Goal: Entertainment & Leisure: Consume media (video, audio)

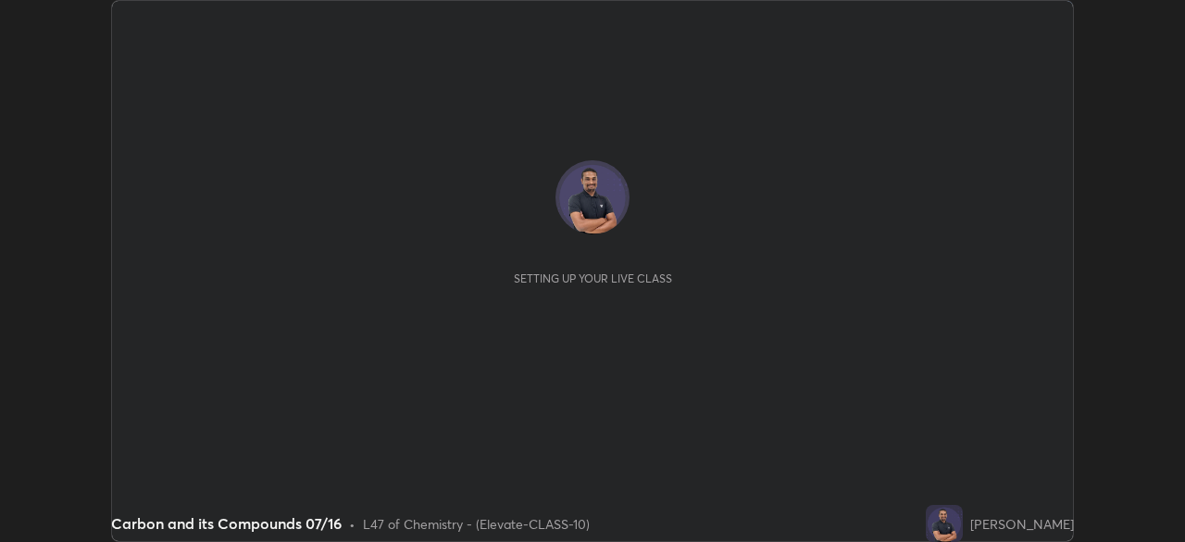
scroll to position [542, 1184]
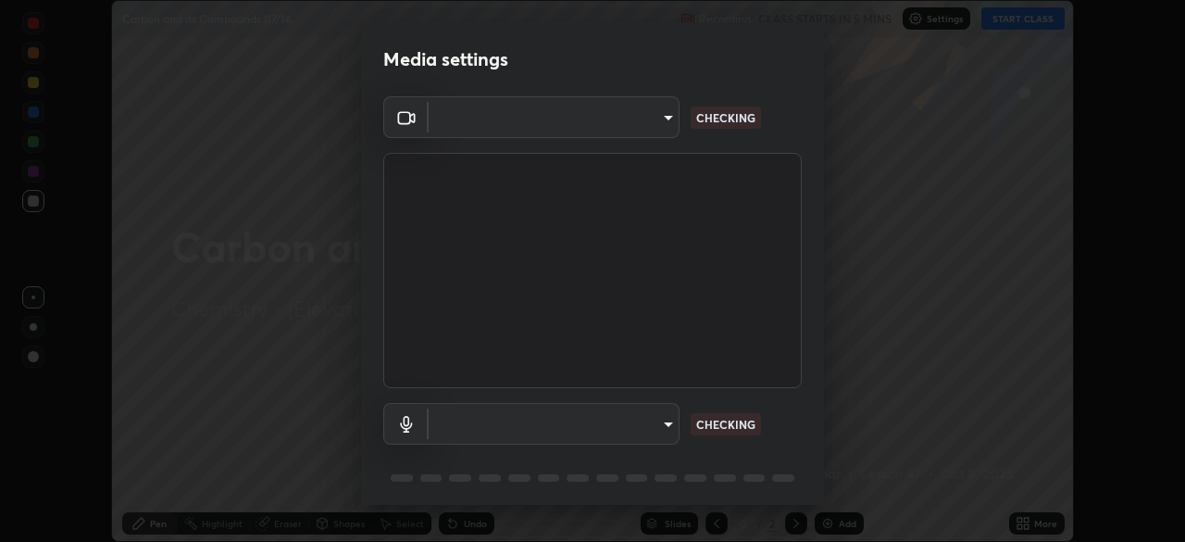
type input "4d63cd10dcc1379e9927399513255d12d620b7bbb39ca773e0f9116a90128a71"
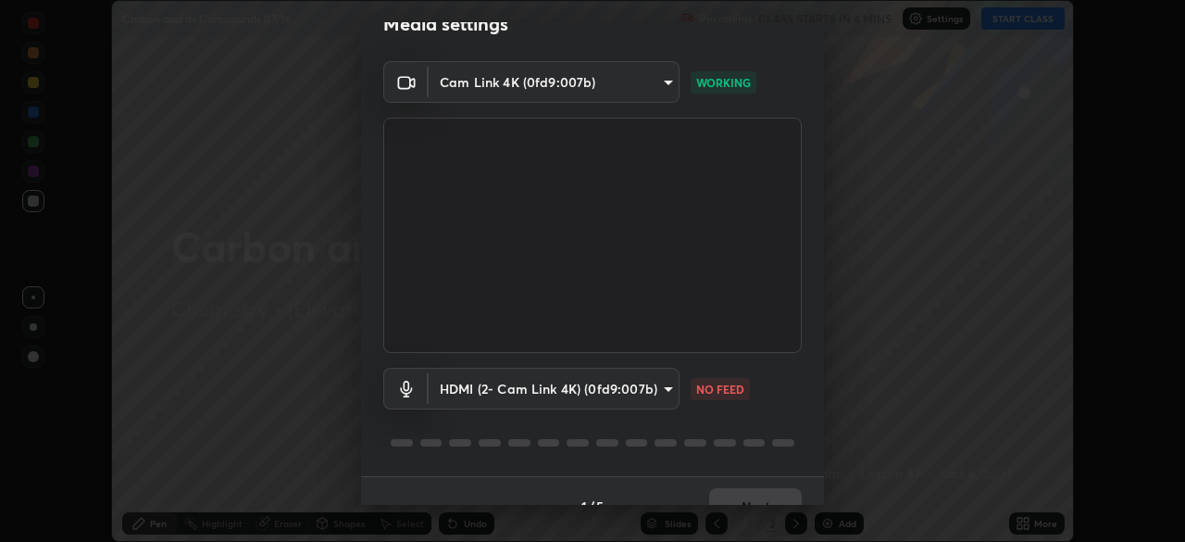
scroll to position [66, 0]
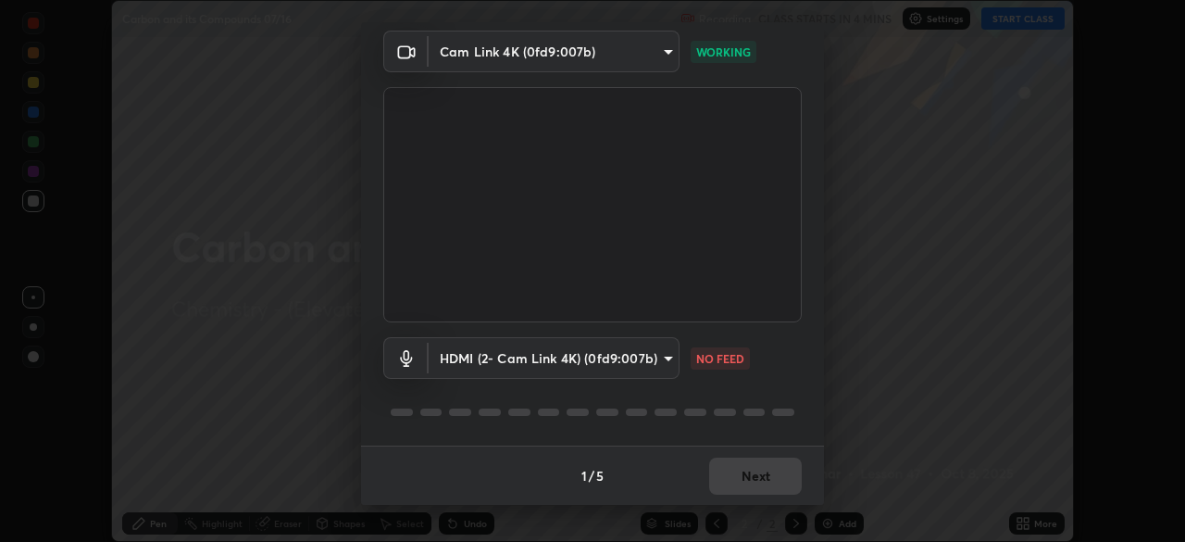
click at [637, 363] on body "Erase all Carbon and its Compounds 07/16 Recording CLASS STARTS IN 4 MINS Setti…" at bounding box center [592, 271] width 1185 height 542
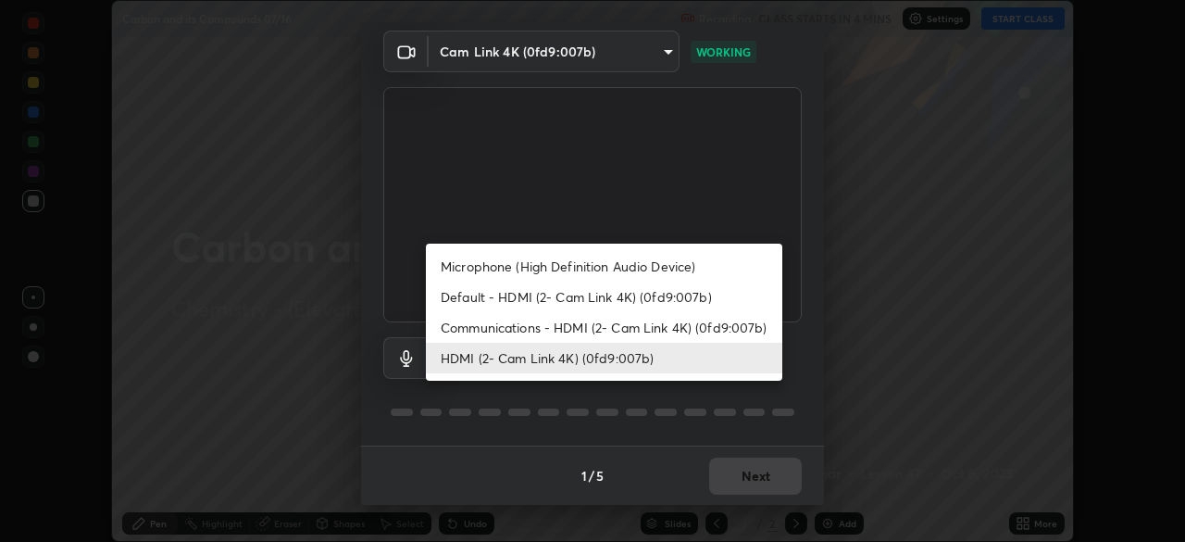
click at [620, 333] on li "Communications - HDMI (2- Cam Link 4K) (0fd9:007b)" at bounding box center [604, 327] width 356 height 31
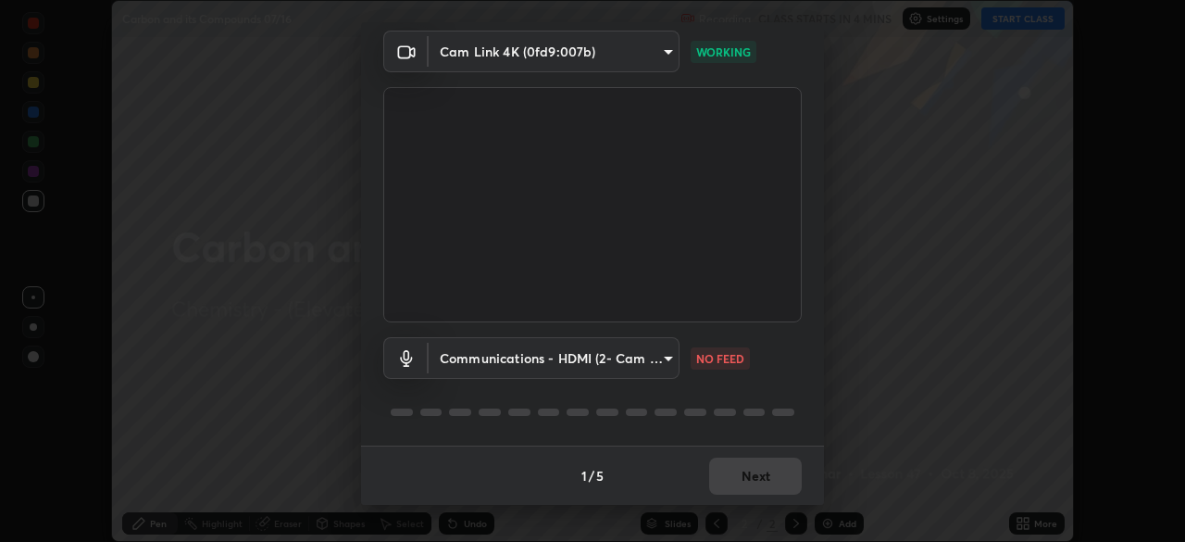
click at [617, 363] on li "HDMI (2- Cam Link 4K) (0fd9:007b)" at bounding box center [559, 358] width 267 height 18
type input "6ffb47fb851f2b5fd4122b4f50b1e702015d3d597fec63146905f50527deba24"
click at [765, 470] on div "1 / 5 Next" at bounding box center [592, 474] width 463 height 59
click at [760, 467] on div "1 / 5 Next" at bounding box center [592, 474] width 463 height 59
click at [756, 475] on div "1 / 5 Next" at bounding box center [592, 474] width 463 height 59
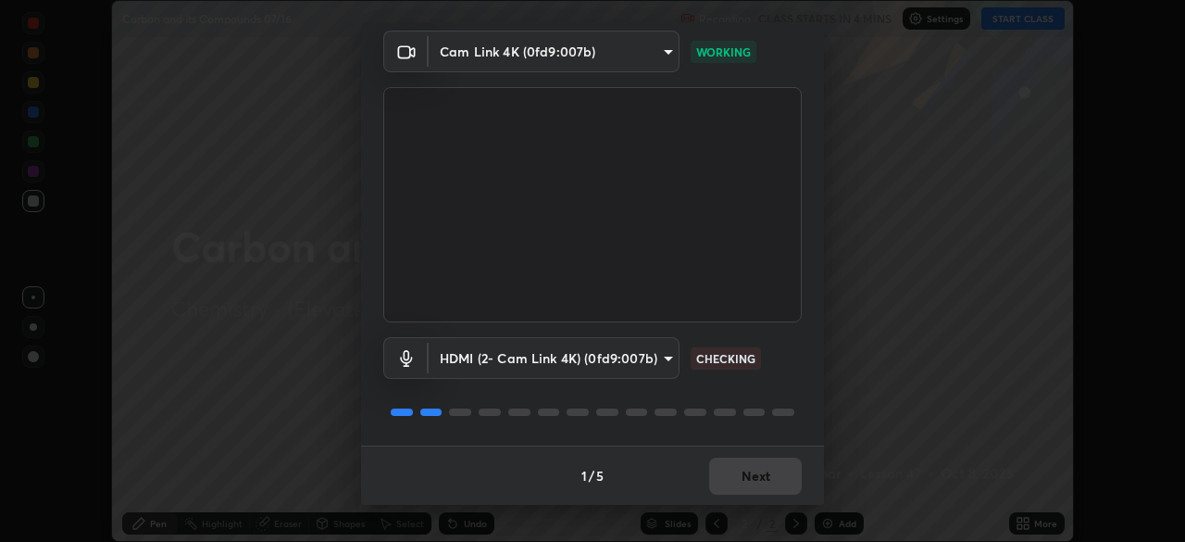
click at [763, 471] on div "1 / 5 Next" at bounding box center [592, 474] width 463 height 59
click at [769, 469] on div "1 / 5 Next" at bounding box center [592, 474] width 463 height 59
click at [772, 467] on div "1 / 5 Next" at bounding box center [592, 474] width 463 height 59
click at [758, 461] on div "1 / 5 Next" at bounding box center [592, 474] width 463 height 59
click at [767, 464] on div "1 / 5 Next" at bounding box center [592, 474] width 463 height 59
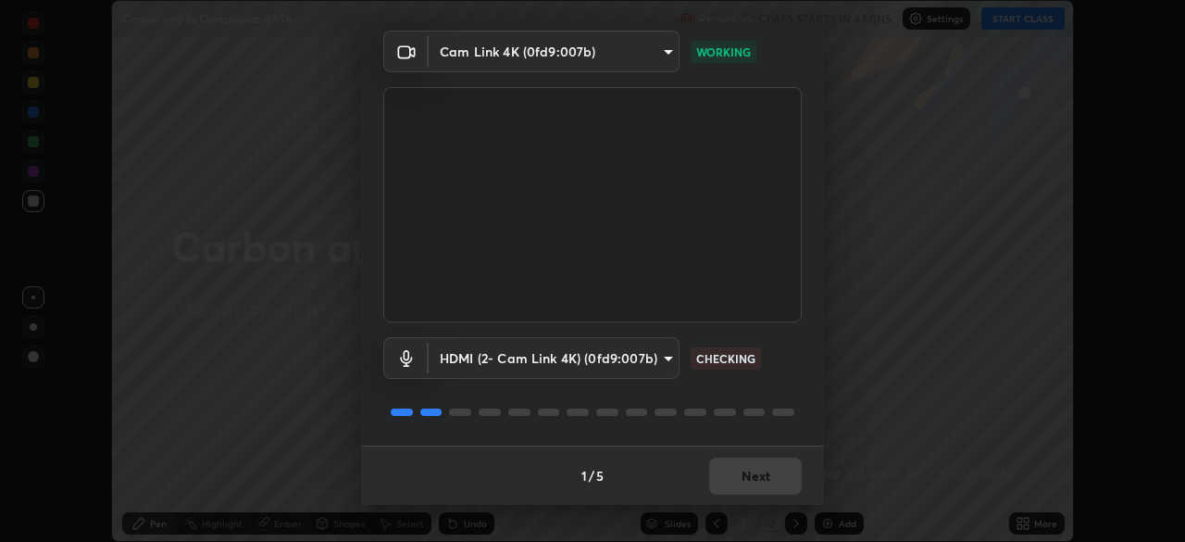
click at [768, 472] on div "1 / 5 Next" at bounding box center [592, 474] width 463 height 59
click at [766, 474] on div "1 / 5 Next" at bounding box center [592, 474] width 463 height 59
click at [774, 477] on div "1 / 5 Next" at bounding box center [592, 474] width 463 height 59
click at [780, 475] on div "1 / 5 Next" at bounding box center [592, 474] width 463 height 59
click at [779, 475] on div "1 / 5 Next" at bounding box center [592, 474] width 463 height 59
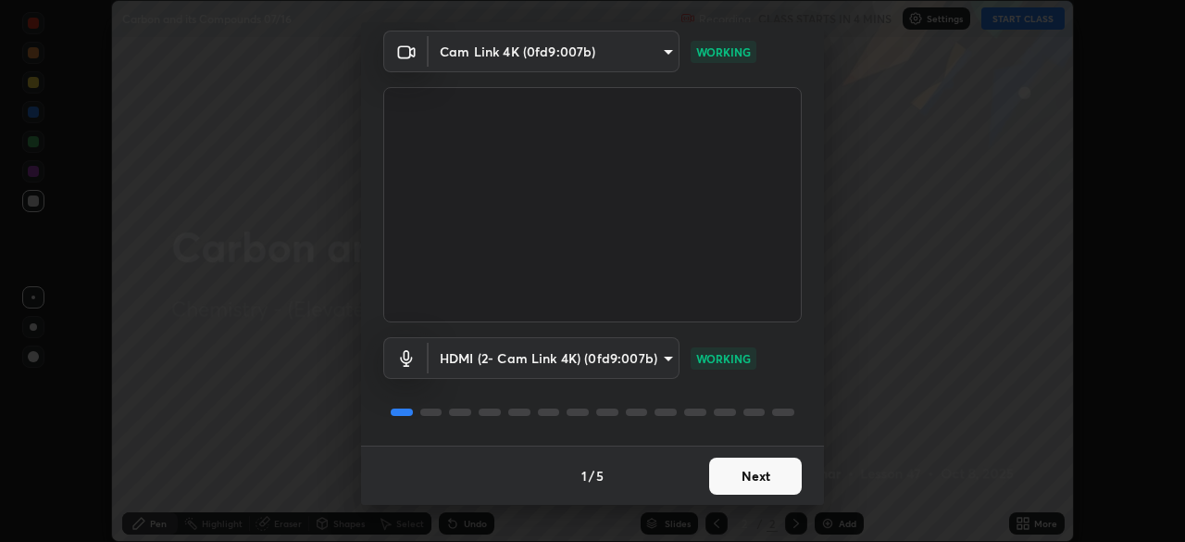
click at [776, 477] on button "Next" at bounding box center [755, 475] width 93 height 37
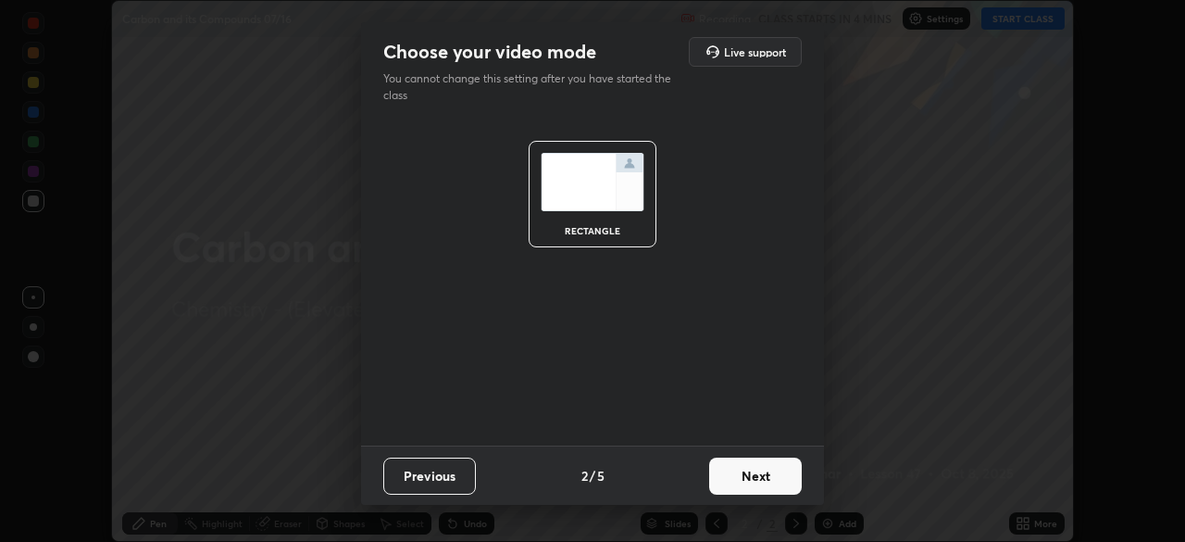
click at [768, 476] on button "Next" at bounding box center [755, 475] width 93 height 37
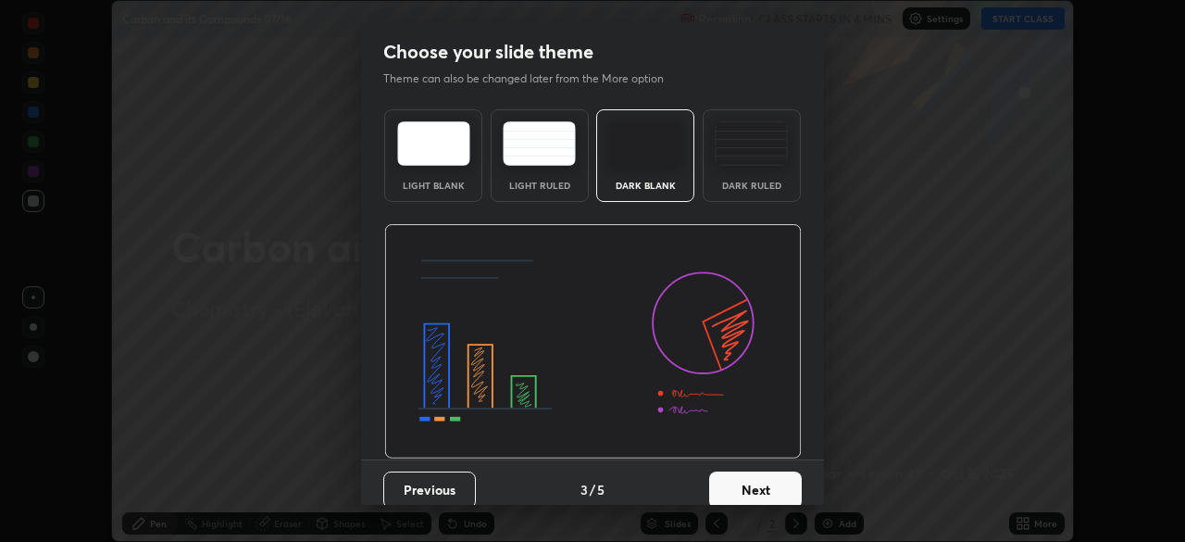
click at [764, 473] on button "Next" at bounding box center [755, 489] width 93 height 37
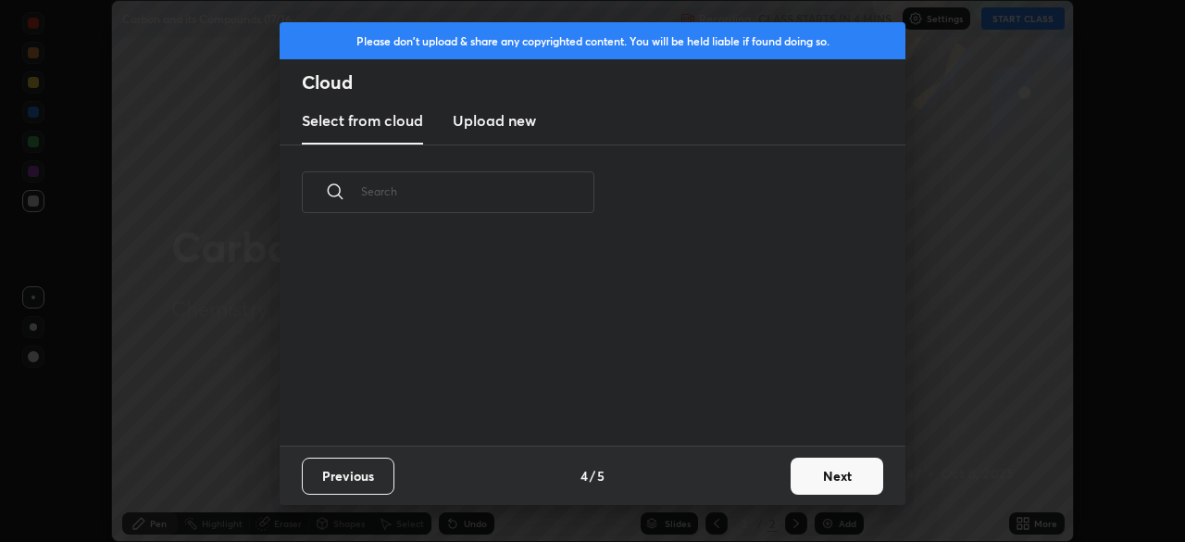
click at [761, 472] on div "Previous 4 / 5 Next" at bounding box center [593, 474] width 626 height 59
click at [760, 471] on div "Previous 4 / 5 Next" at bounding box center [593, 474] width 626 height 59
click at [831, 472] on button "Next" at bounding box center [837, 475] width 93 height 37
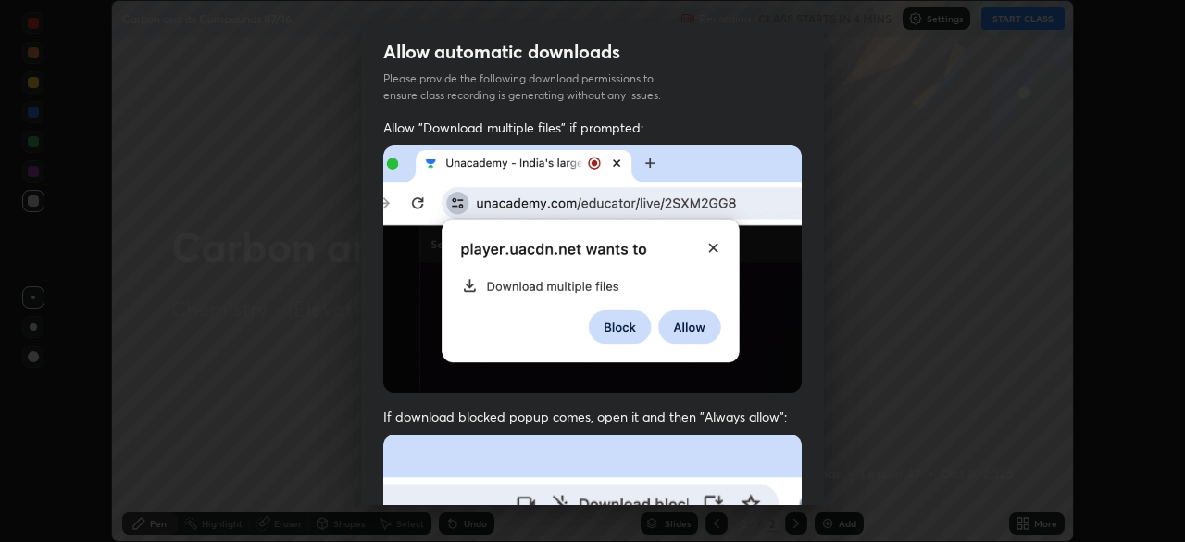
click at [838, 470] on div "Allow automatic downloads Please provide the following download permissions to …" at bounding box center [592, 271] width 1185 height 542
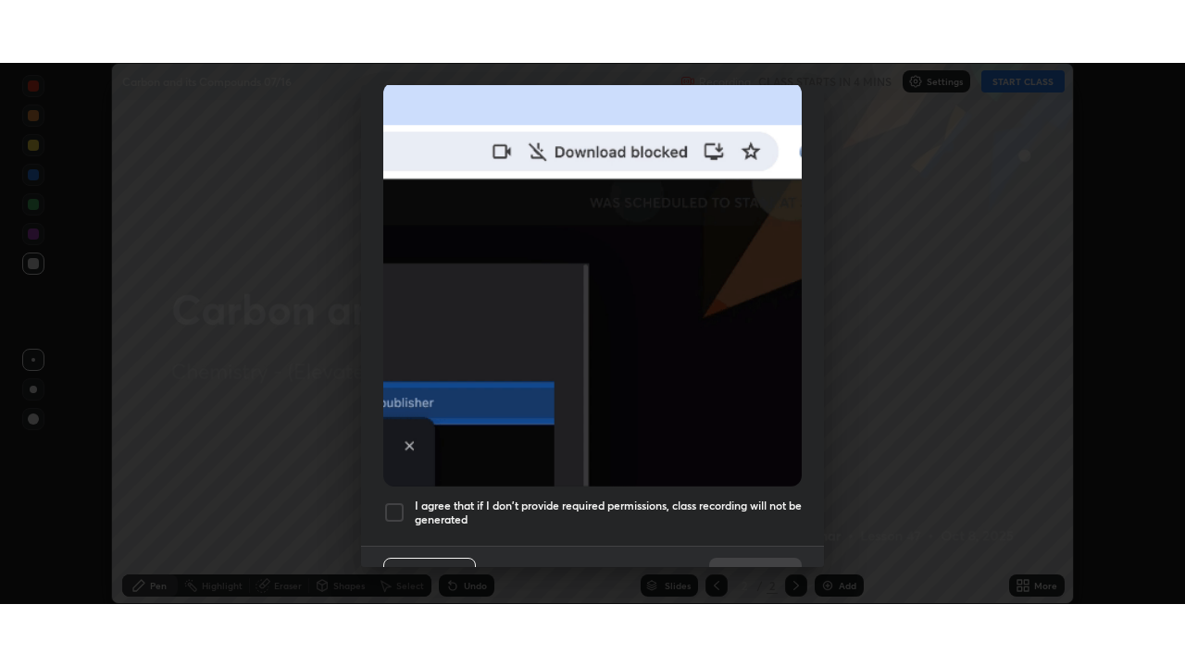
scroll to position [443, 0]
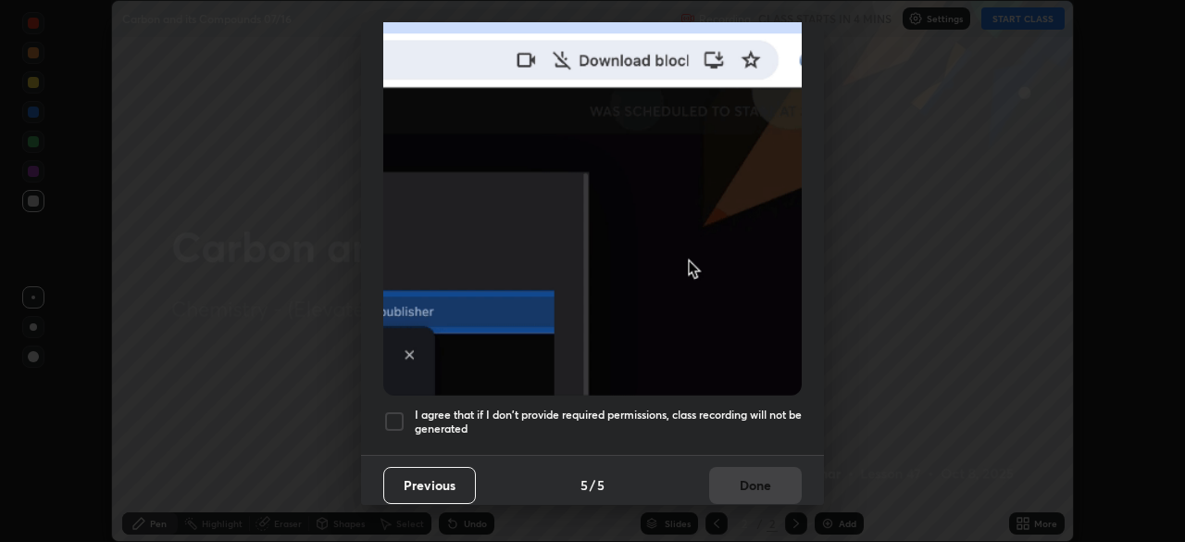
click at [402, 410] on div at bounding box center [394, 421] width 22 height 22
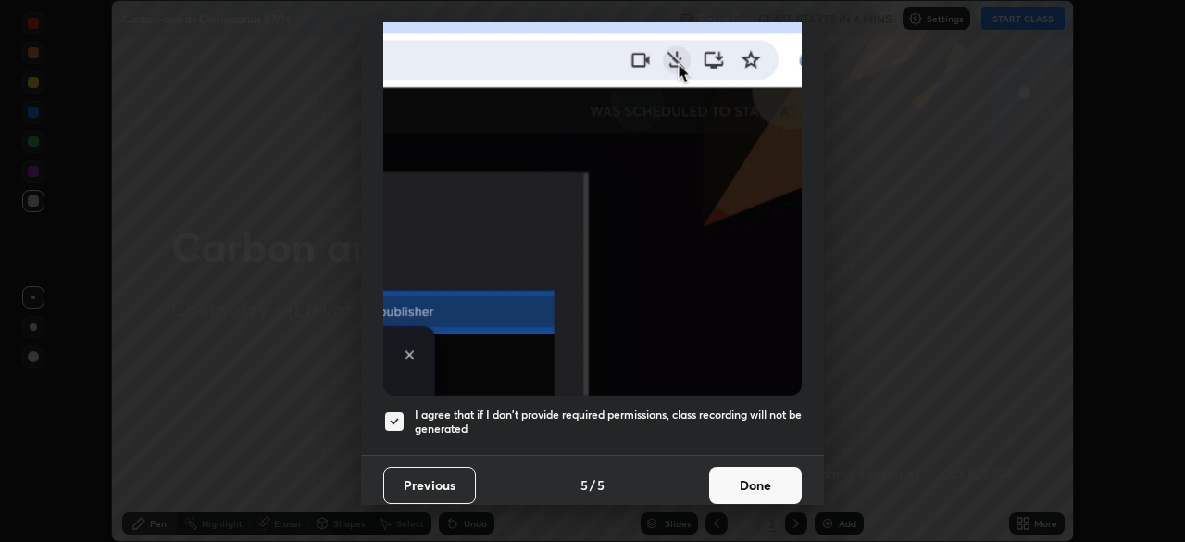
click at [738, 475] on button "Done" at bounding box center [755, 485] width 93 height 37
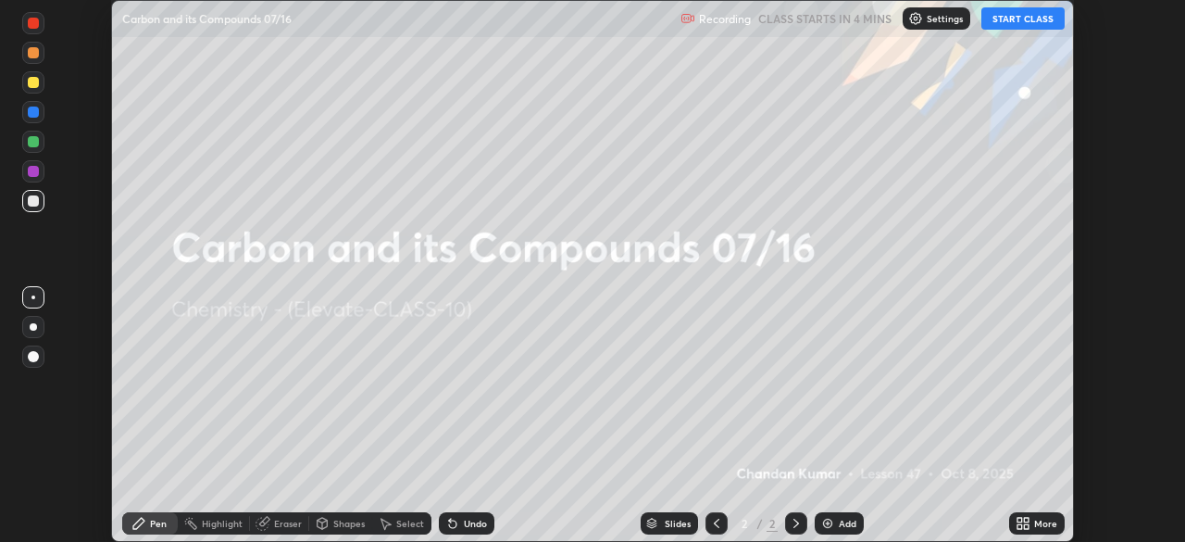
click at [1028, 519] on icon at bounding box center [1026, 519] width 5 height 5
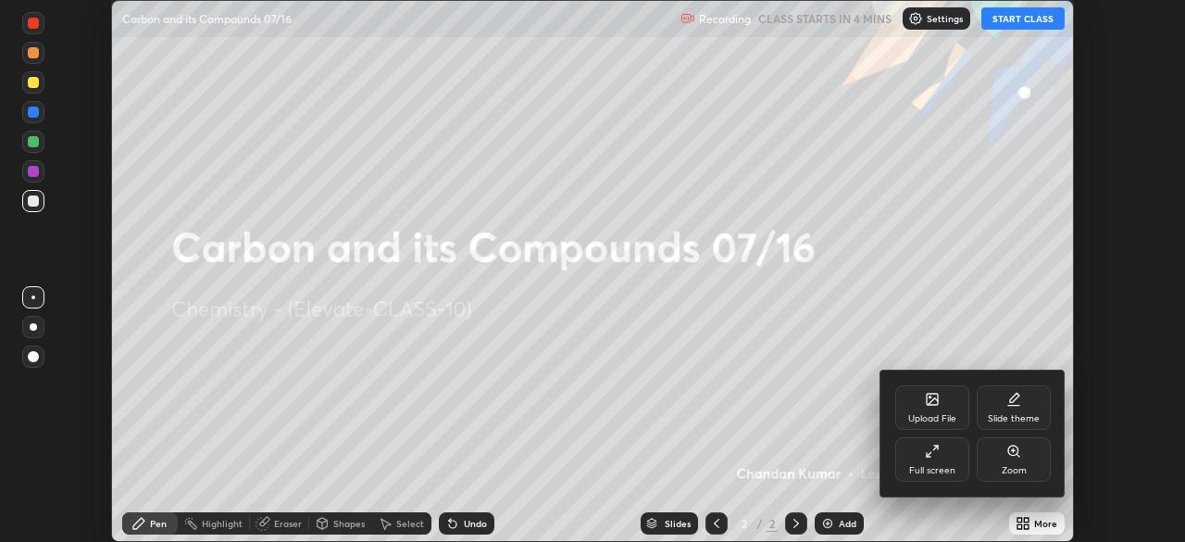
click at [928, 460] on div "Full screen" at bounding box center [932, 459] width 74 height 44
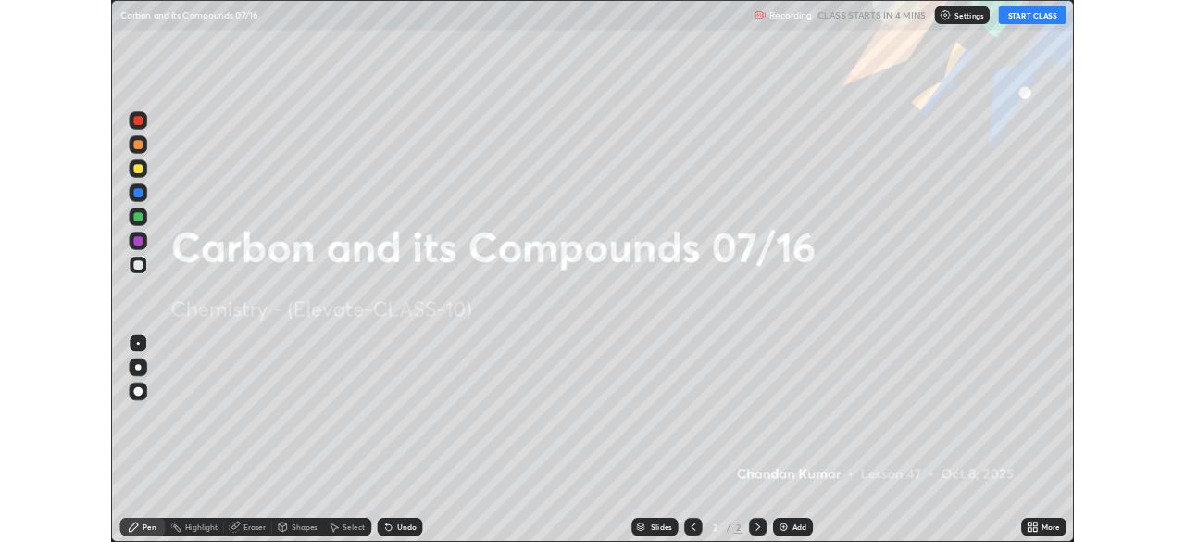
scroll to position [666, 1185]
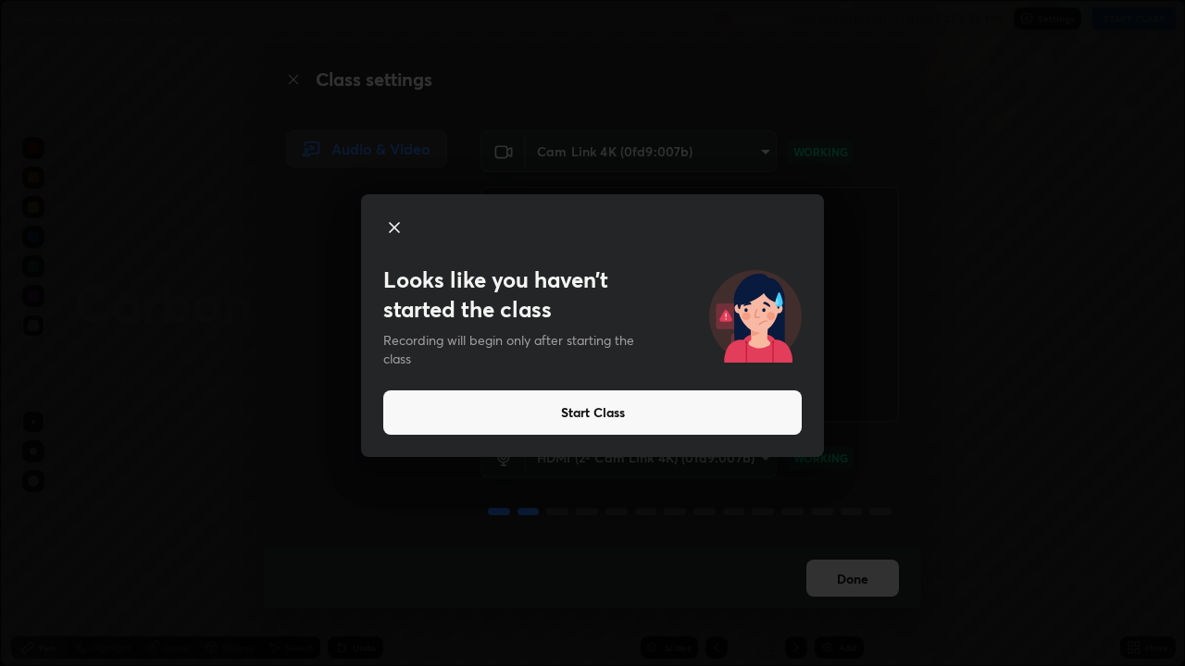
click at [642, 414] on button "Start Class" at bounding box center [592, 413] width 418 height 44
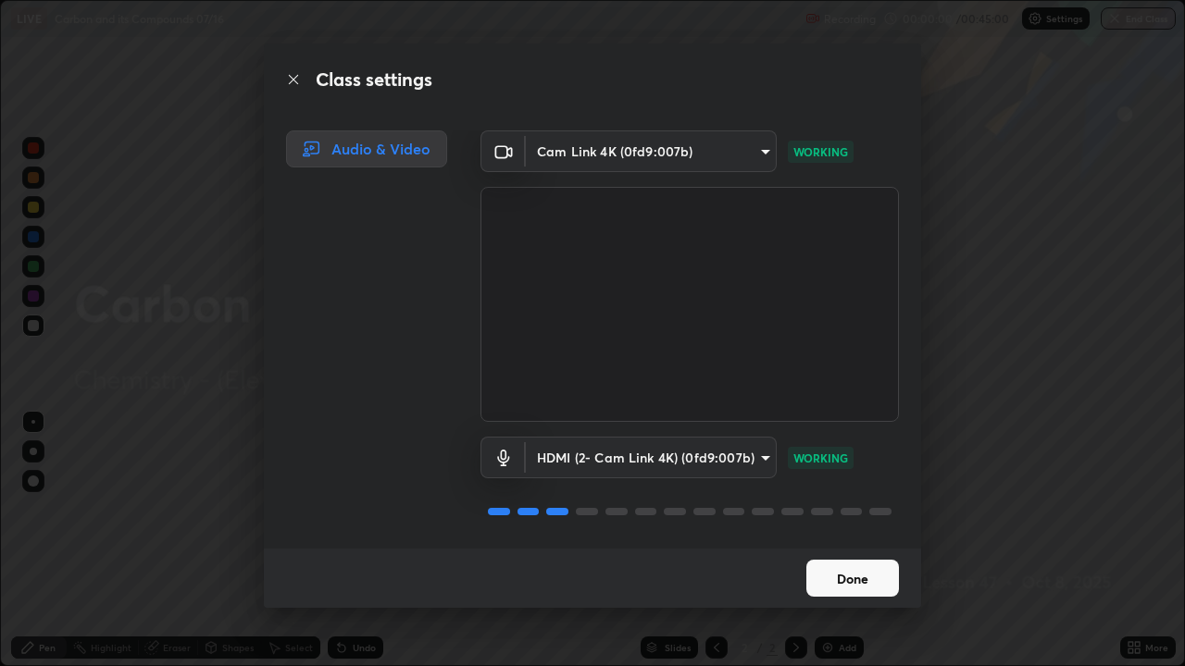
click at [621, 408] on video at bounding box center [689, 304] width 418 height 235
click at [865, 541] on button "Done" at bounding box center [852, 578] width 93 height 37
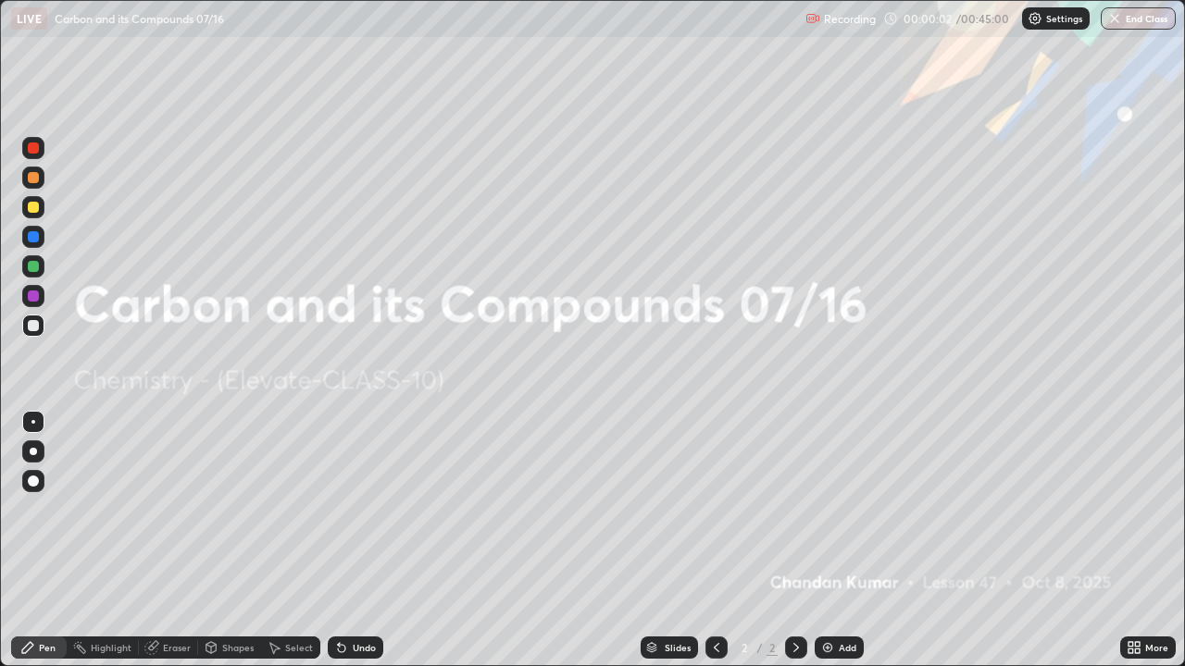
click at [848, 541] on div "Add" at bounding box center [848, 647] width 18 height 9
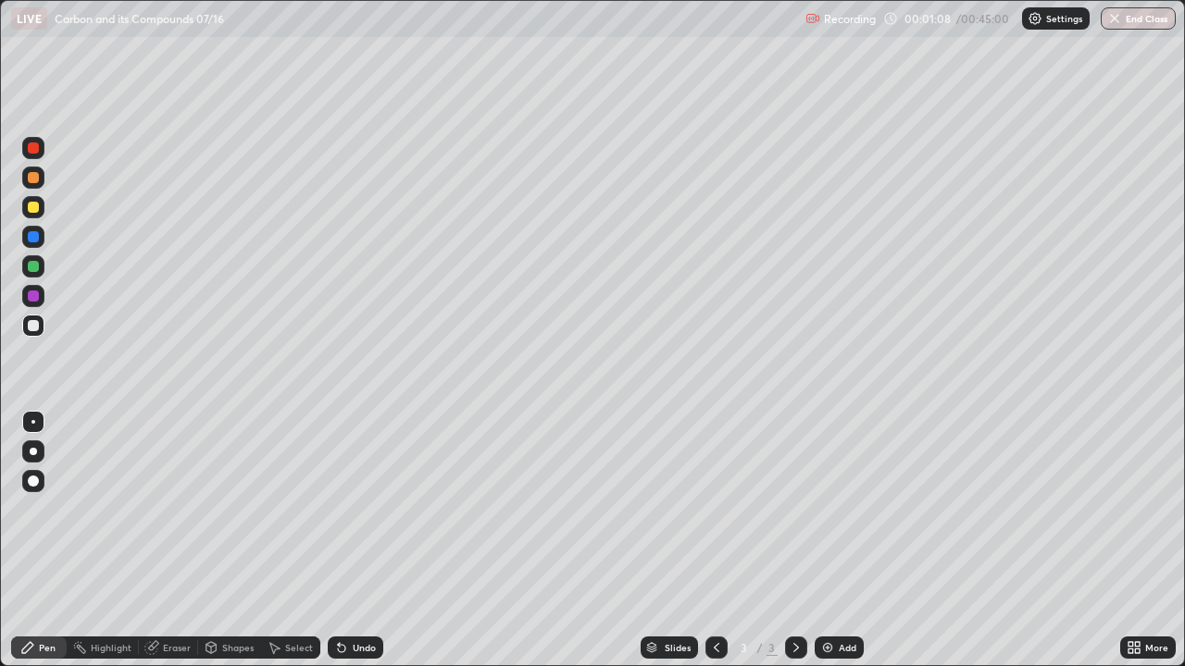
click at [1160, 541] on div "More" at bounding box center [1156, 647] width 23 height 9
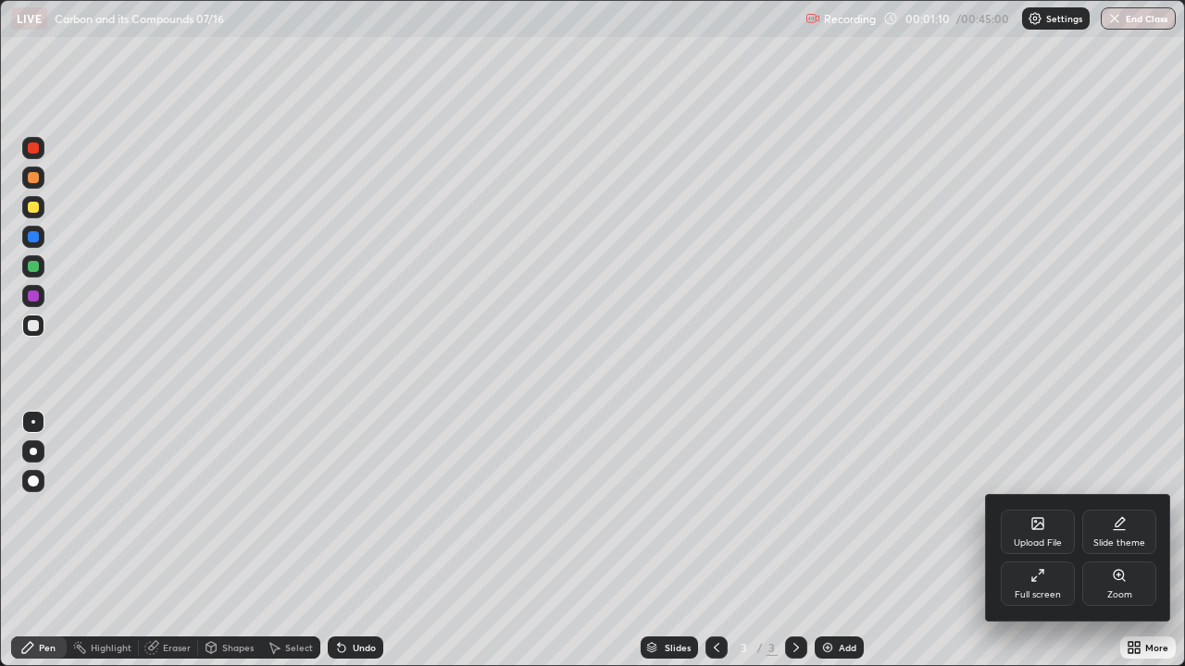
click at [1043, 541] on icon at bounding box center [1037, 575] width 15 height 15
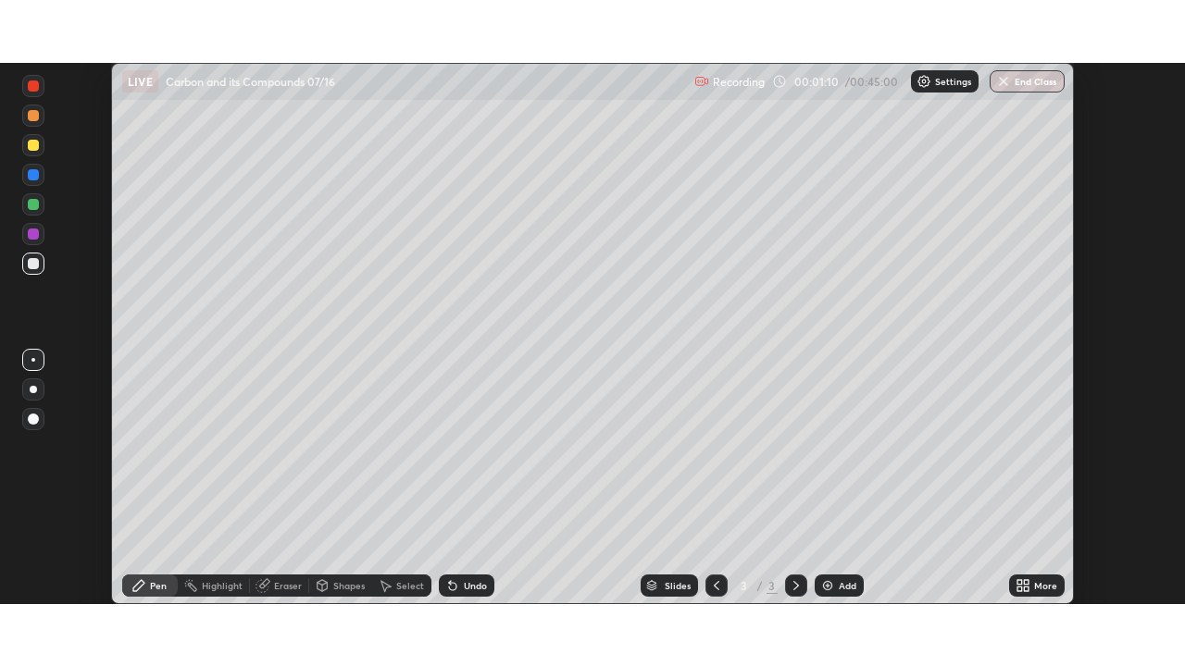
scroll to position [92028, 91385]
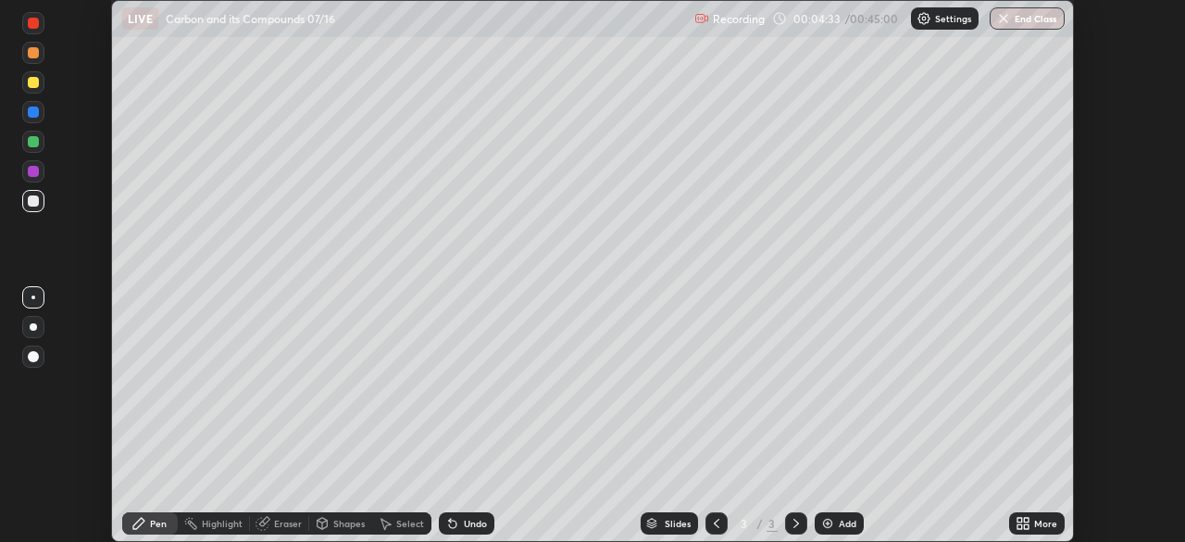
click at [1039, 521] on div "More" at bounding box center [1045, 522] width 23 height 9
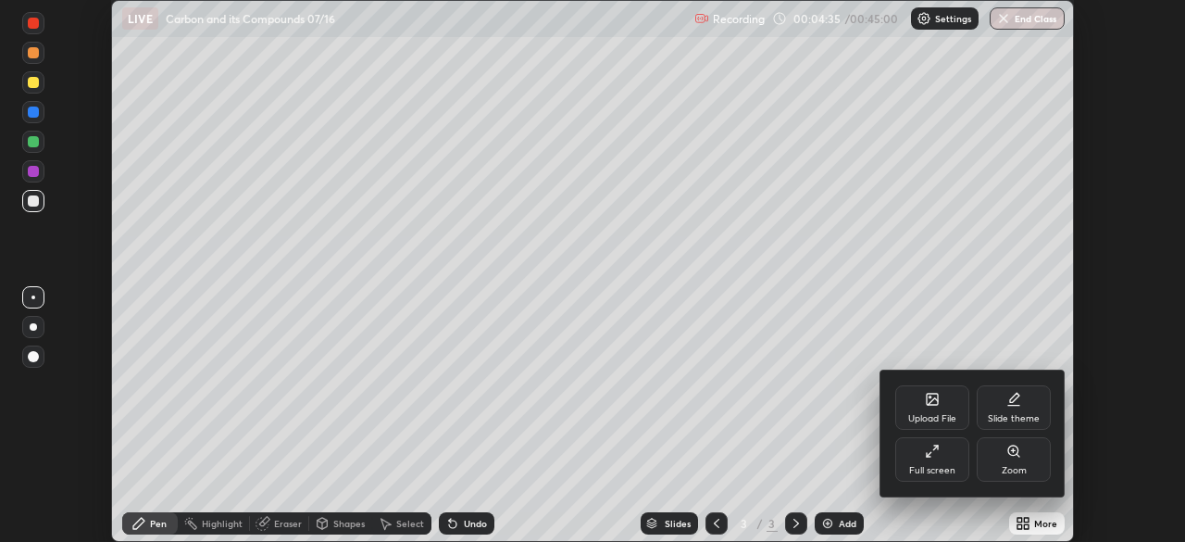
click at [939, 457] on icon at bounding box center [932, 450] width 15 height 15
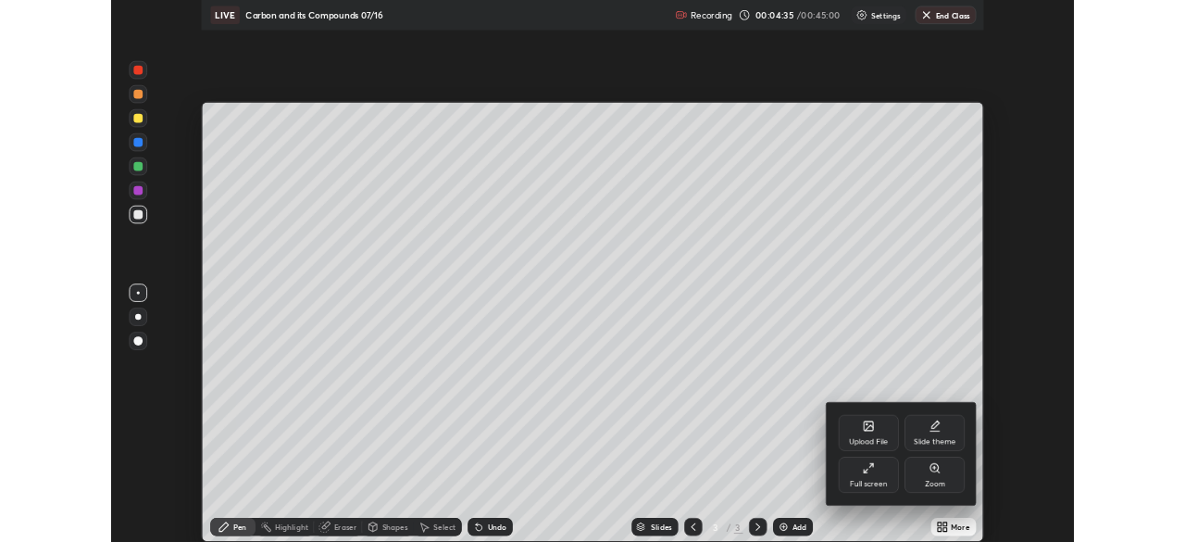
scroll to position [666, 1185]
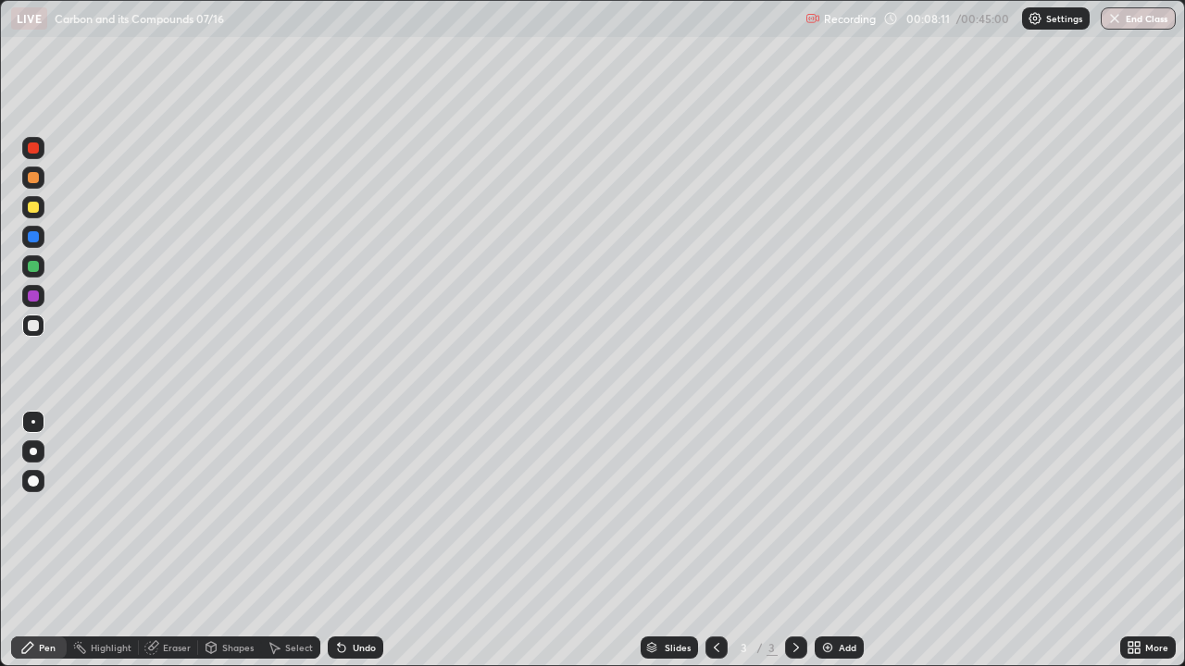
click at [847, 541] on div "Add" at bounding box center [848, 647] width 18 height 9
click at [1150, 541] on div "More" at bounding box center [1156, 647] width 23 height 9
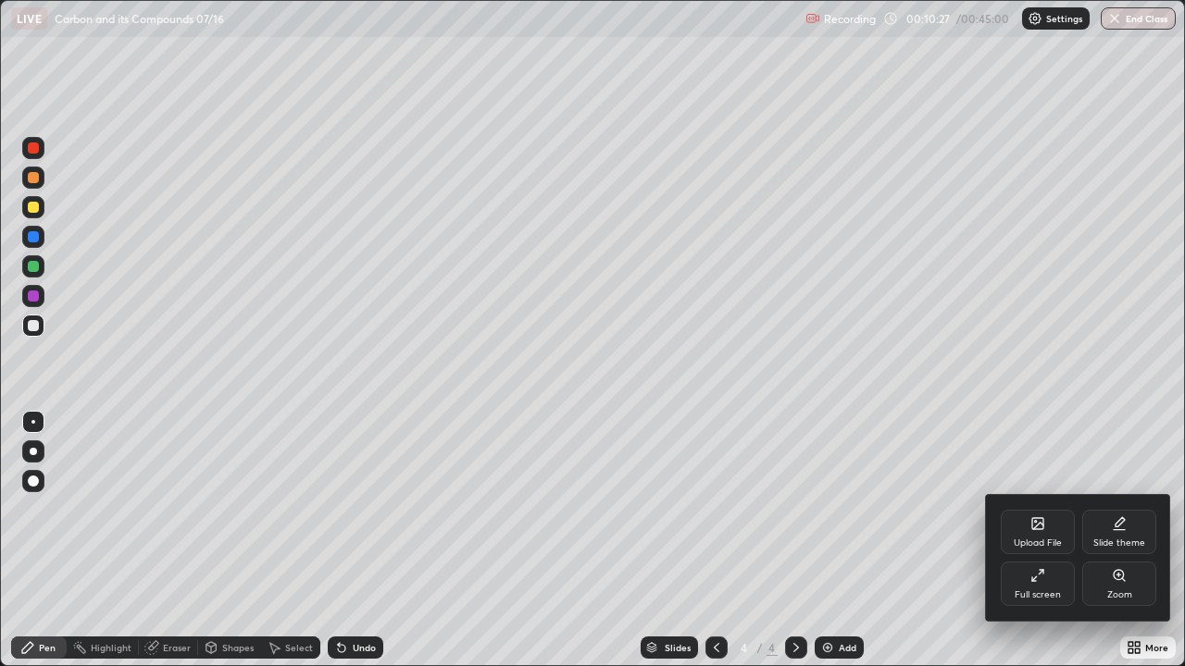
click at [1041, 541] on div "Full screen" at bounding box center [1038, 584] width 74 height 44
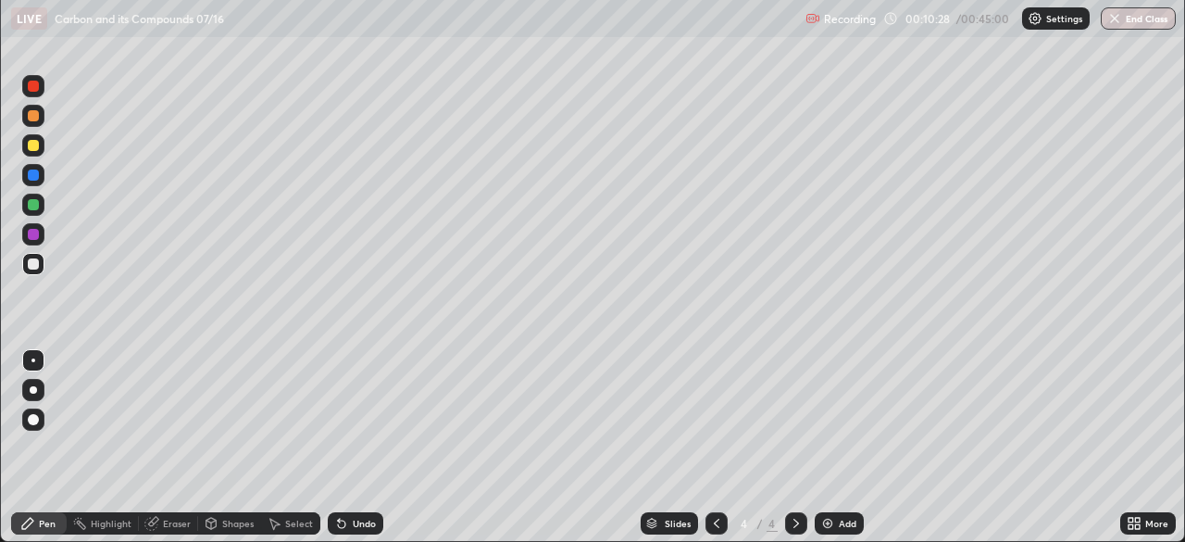
scroll to position [92028, 91385]
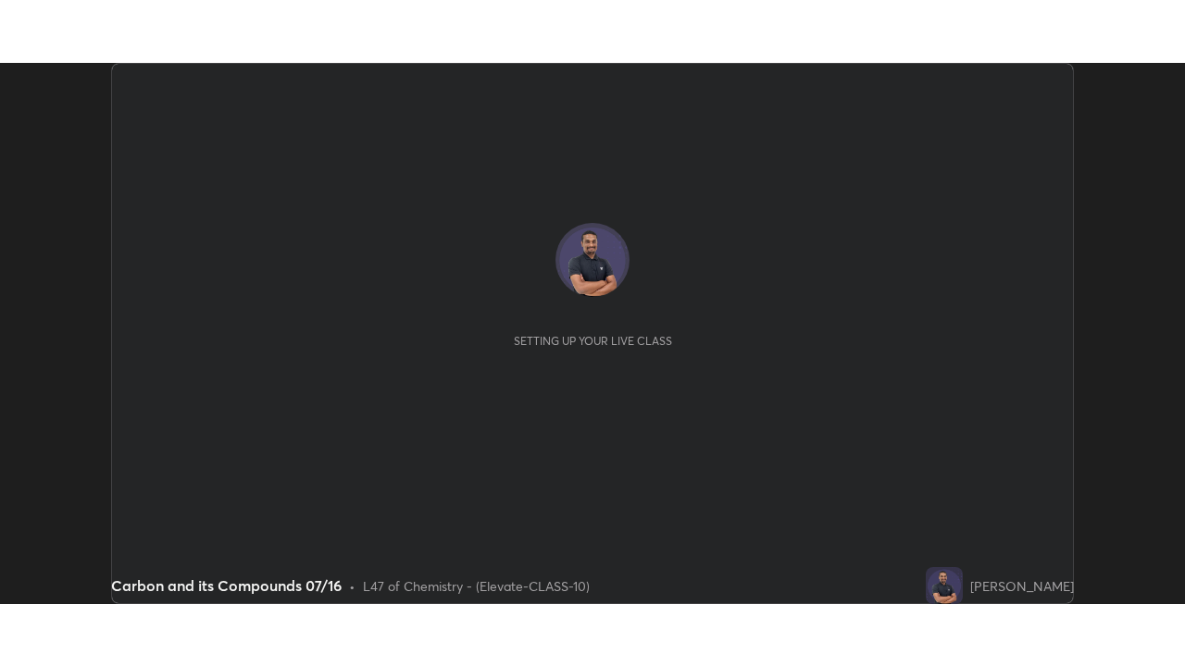
scroll to position [542, 1184]
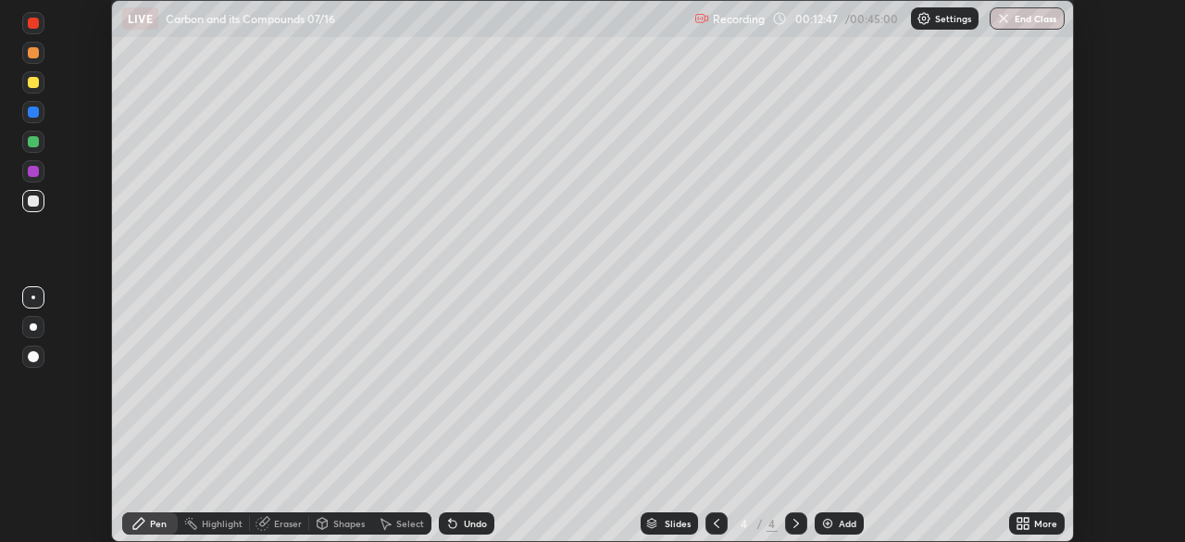
click at [1032, 519] on div "More" at bounding box center [1037, 523] width 56 height 22
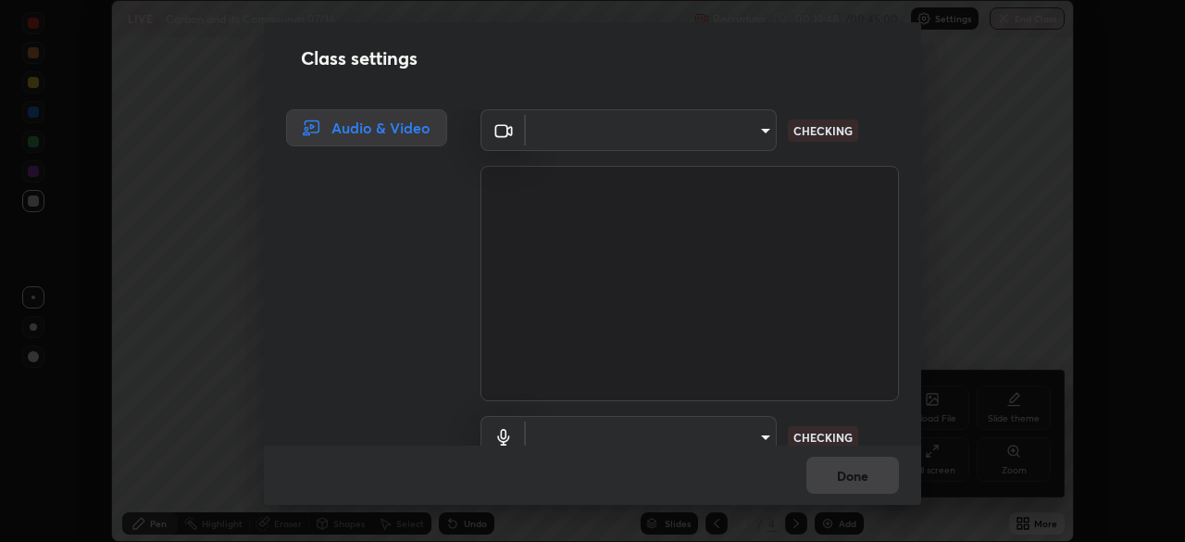
type input "4d63cd10dcc1379e9927399513255d12d620b7bbb39ca773e0f9116a90128a71"
type input "6ffb47fb851f2b5fd4122b4f50b1e702015d3d597fec63146905f50527deba24"
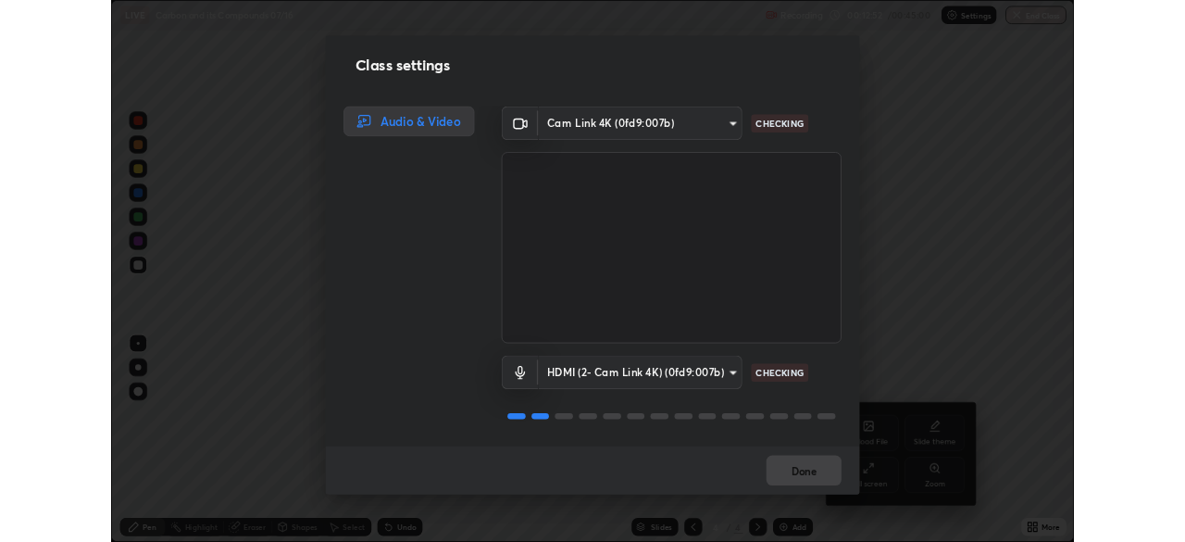
scroll to position [2, 0]
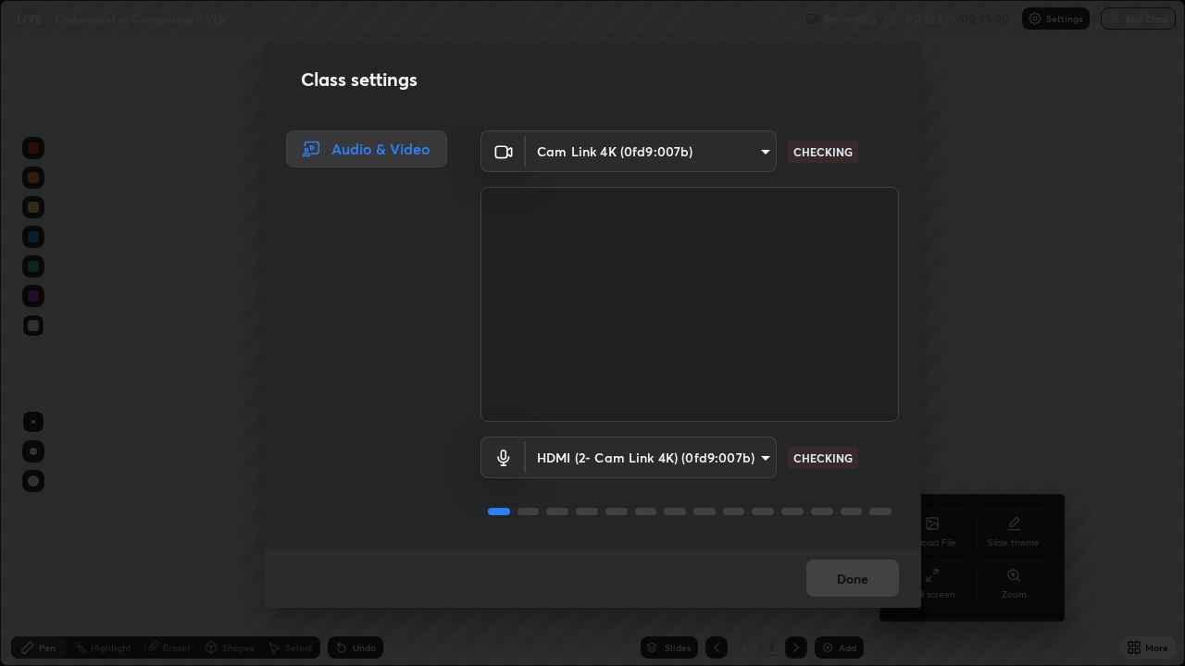
click at [852, 541] on div "Done" at bounding box center [592, 578] width 657 height 59
click at [854, 541] on button "Done" at bounding box center [852, 578] width 93 height 37
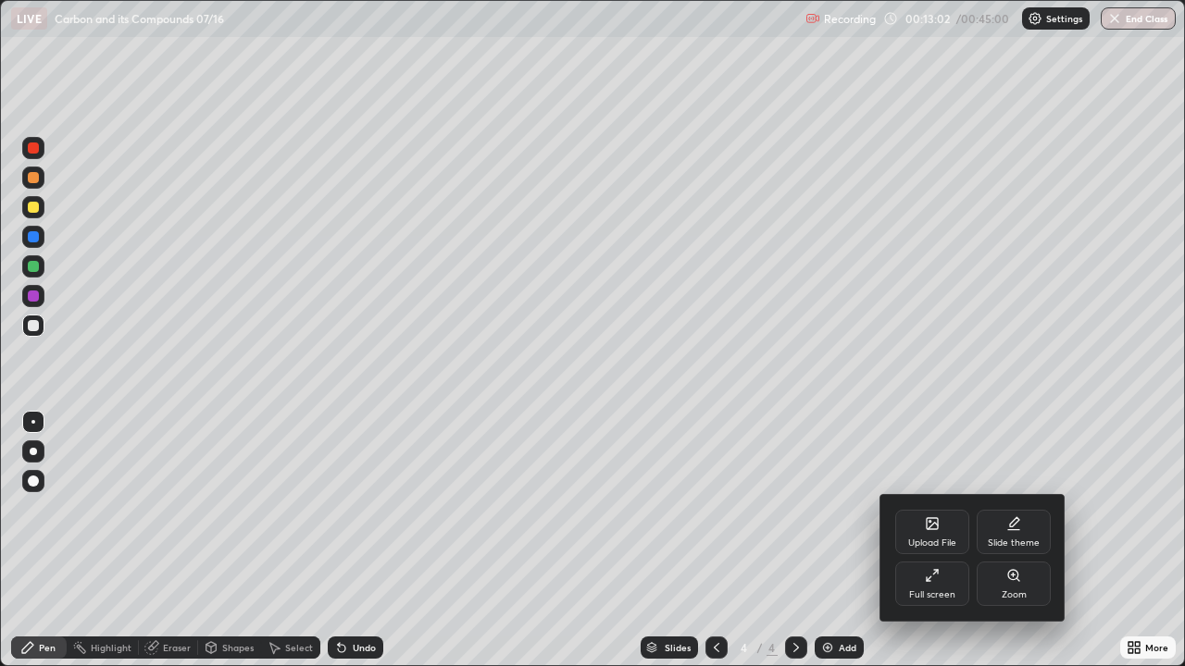
click at [941, 541] on div "Full screen" at bounding box center [932, 584] width 74 height 44
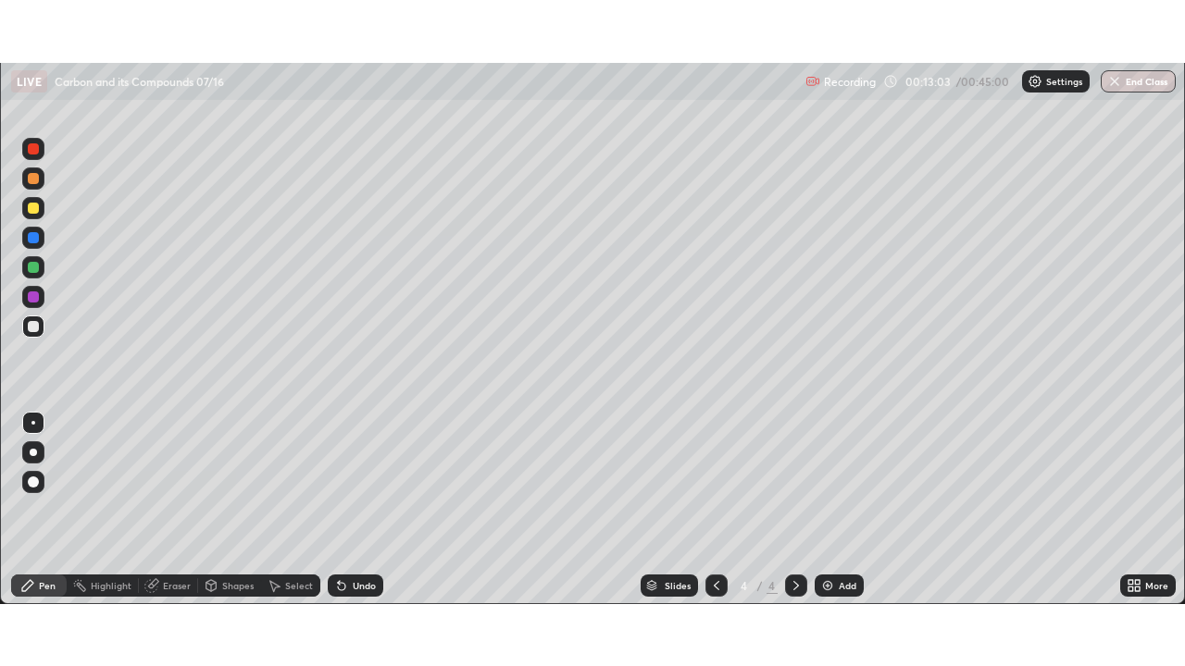
scroll to position [92028, 91385]
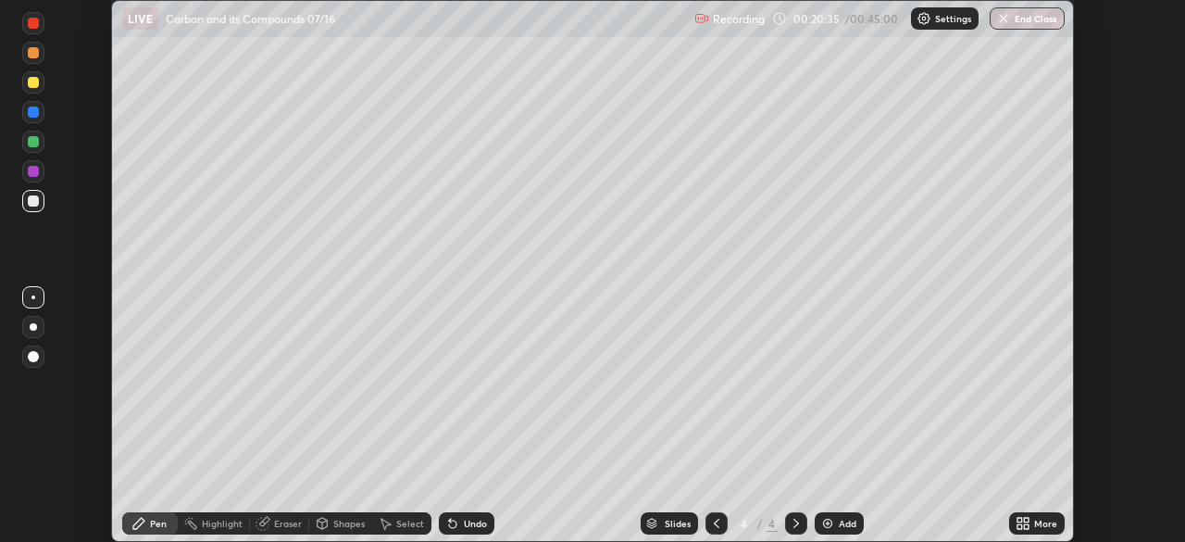
click at [1041, 531] on div "More" at bounding box center [1037, 523] width 56 height 22
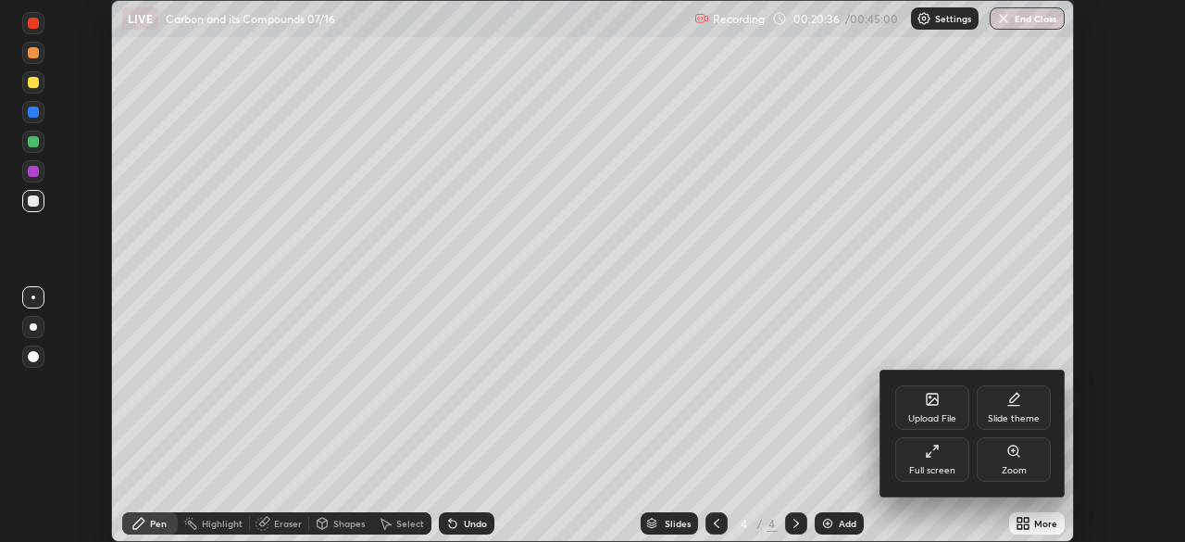
click at [934, 468] on div "Full screen" at bounding box center [932, 470] width 46 height 9
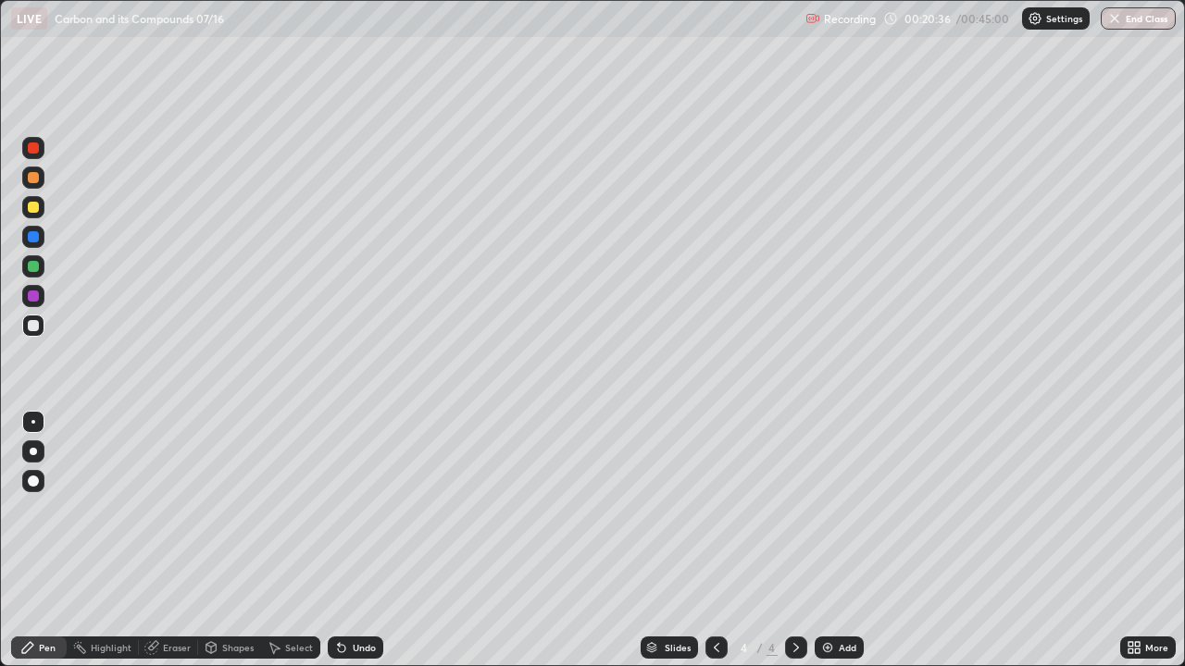
scroll to position [666, 1185]
click at [828, 541] on img at bounding box center [827, 648] width 15 height 15
click at [1140, 19] on button "End Class" at bounding box center [1139, 18] width 73 height 22
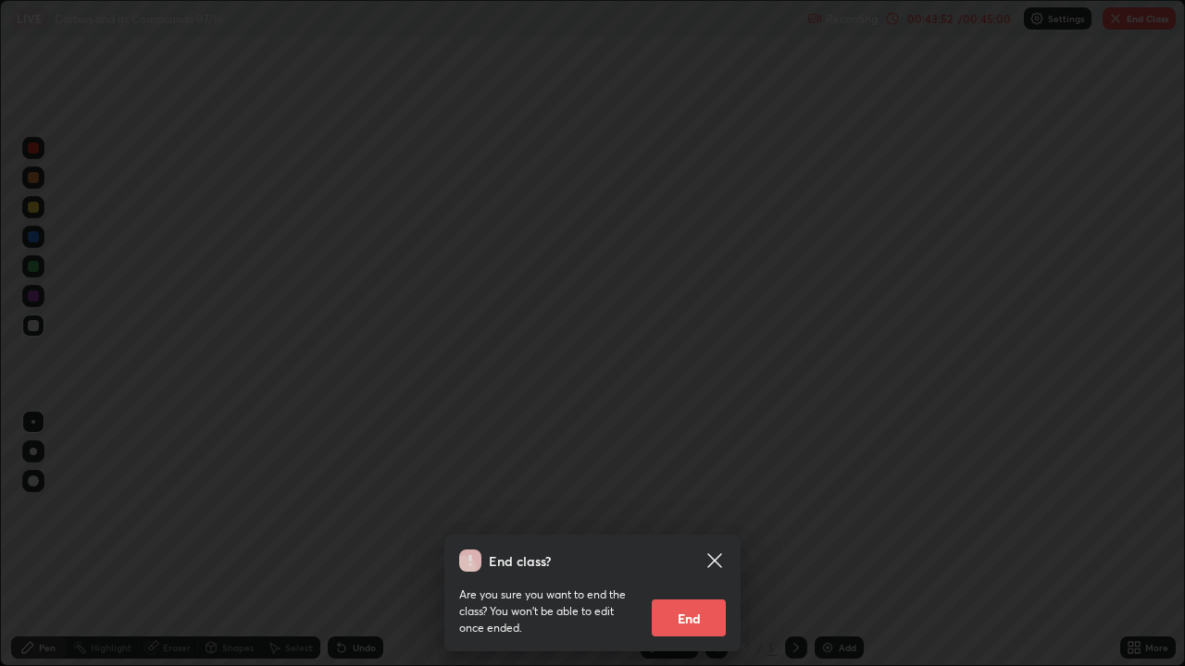
click at [709, 541] on button "End" at bounding box center [689, 618] width 74 height 37
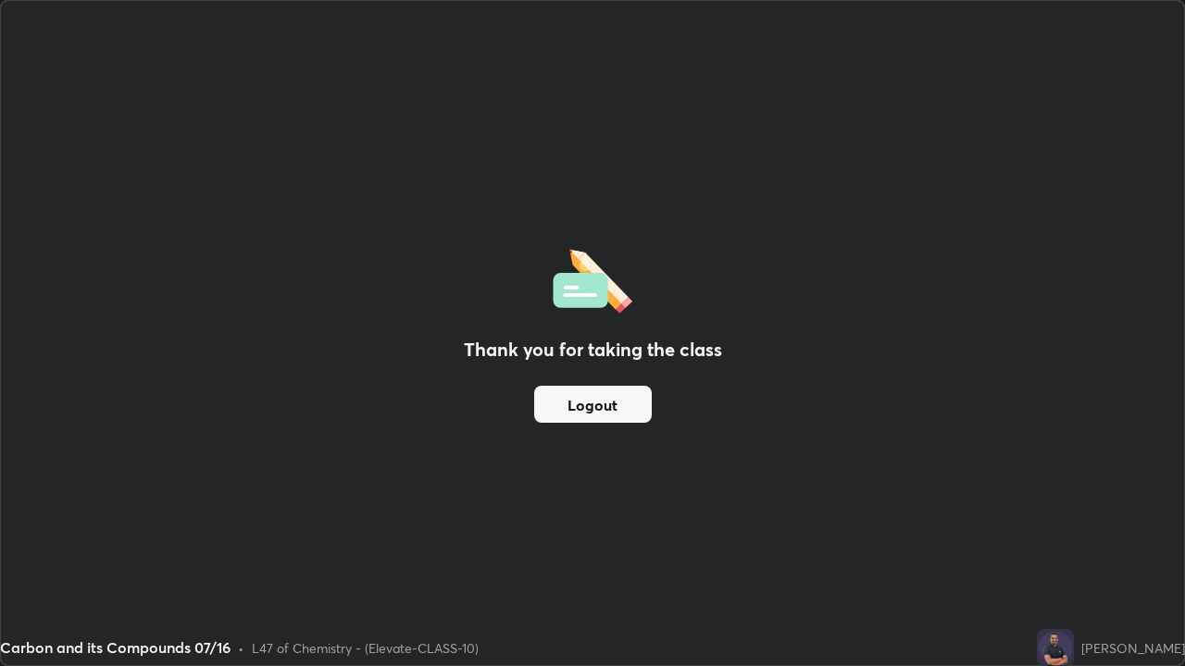
click at [580, 413] on button "Logout" at bounding box center [593, 404] width 118 height 37
